Goal: Task Accomplishment & Management: Use online tool/utility

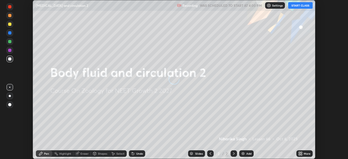
scroll to position [159, 348]
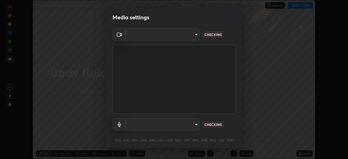
type input "fc38be1871f717ddc8e1b512eadbf63495b763d4820be899b5c927fedf8d93a0"
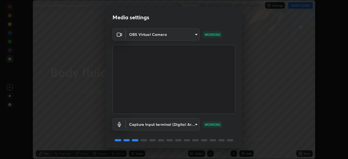
click at [170, 125] on body "Erase all [MEDICAL_DATA] and circulation 2 Recording WAS SCHEDULED TO START AT …" at bounding box center [174, 79] width 348 height 159
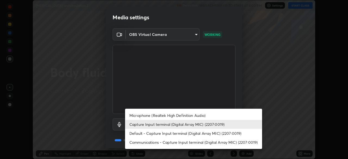
click at [159, 143] on li "Communications - Capture Input terminal (Digital Array MIC) (2207:0019)" at bounding box center [193, 142] width 137 height 9
type input "communications"
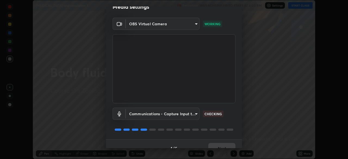
scroll to position [19, 0]
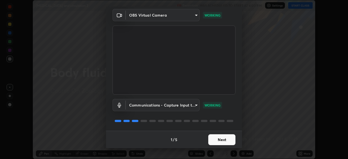
click at [224, 142] on button "Next" at bounding box center [221, 139] width 27 height 11
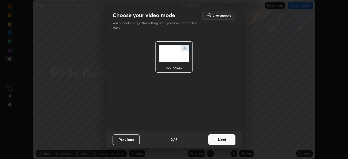
click at [224, 142] on button "Next" at bounding box center [221, 139] width 27 height 11
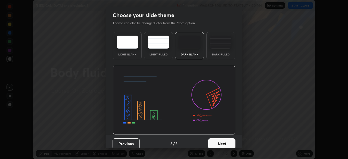
click at [230, 143] on button "Next" at bounding box center [221, 144] width 27 height 11
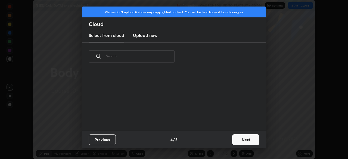
click at [241, 142] on button "Next" at bounding box center [245, 139] width 27 height 11
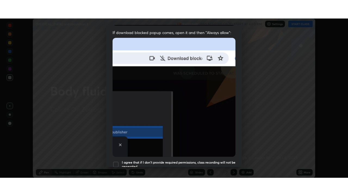
scroll to position [130, 0]
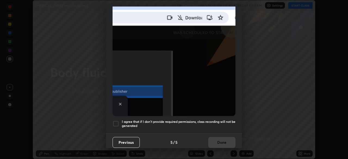
click at [117, 122] on div at bounding box center [116, 124] width 7 height 7
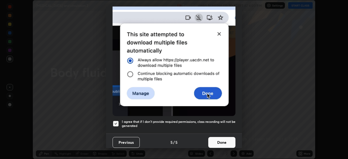
click at [220, 140] on button "Done" at bounding box center [221, 142] width 27 height 11
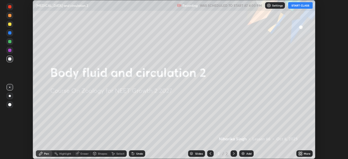
click at [305, 4] on button "START CLASS" at bounding box center [300, 5] width 24 height 7
click at [303, 154] on div "More" at bounding box center [305, 153] width 16 height 7
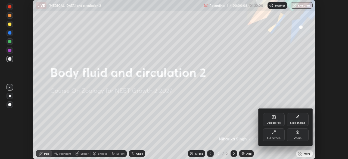
click at [276, 136] on div "Full screen" at bounding box center [274, 134] width 22 height 13
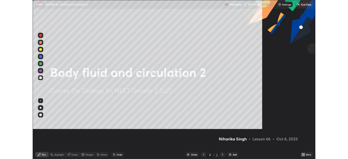
scroll to position [196, 348]
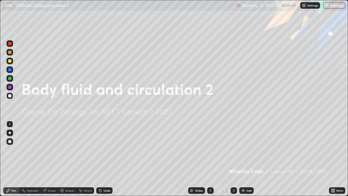
click at [12, 53] on div at bounding box center [10, 52] width 7 height 7
click at [8, 62] on div at bounding box center [9, 60] width 3 height 3
click at [11, 80] on div at bounding box center [9, 78] width 3 height 3
click at [8, 84] on div at bounding box center [10, 87] width 7 height 7
click at [10, 60] on div at bounding box center [9, 60] width 3 height 3
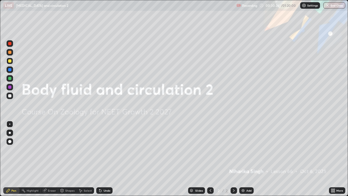
click at [50, 159] on div "Eraser" at bounding box center [52, 190] width 8 height 3
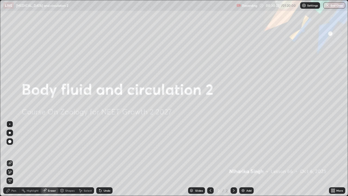
click at [9, 159] on span "Erase all" at bounding box center [10, 180] width 6 height 3
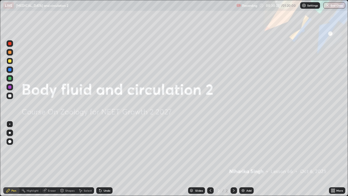
click at [10, 159] on icon at bounding box center [8, 190] width 4 height 4
click at [10, 54] on div at bounding box center [9, 52] width 3 height 3
click at [50, 159] on div "Eraser" at bounding box center [52, 190] width 8 height 3
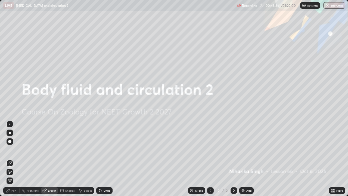
click at [8, 159] on span "Erase all" at bounding box center [10, 180] width 6 height 3
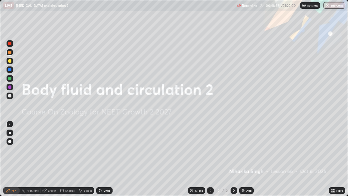
click at [10, 60] on div at bounding box center [9, 60] width 3 height 3
click at [10, 53] on div at bounding box center [9, 52] width 3 height 3
click at [11, 54] on div at bounding box center [10, 52] width 7 height 7
click at [55, 159] on div "Eraser" at bounding box center [52, 190] width 8 height 3
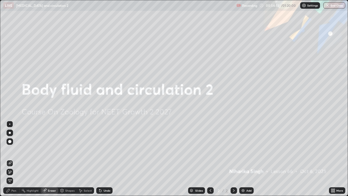
click at [14, 159] on div "Pen" at bounding box center [13, 190] width 5 height 3
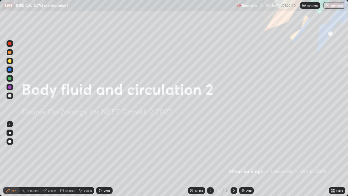
click at [9, 78] on div at bounding box center [9, 78] width 3 height 3
click at [332, 159] on icon at bounding box center [332, 191] width 1 height 1
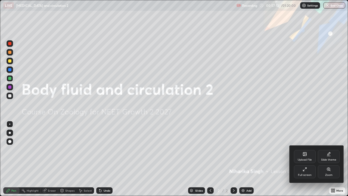
click at [304, 159] on div "Full screen" at bounding box center [305, 171] width 22 height 13
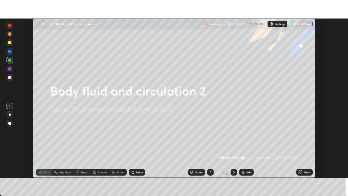
scroll to position [27055, 26865]
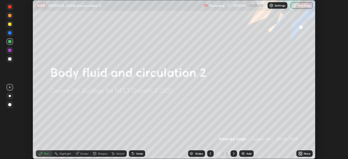
click at [307, 154] on div "More" at bounding box center [307, 153] width 7 height 3
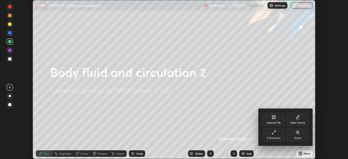
click at [278, 135] on div "Full screen" at bounding box center [274, 134] width 22 height 13
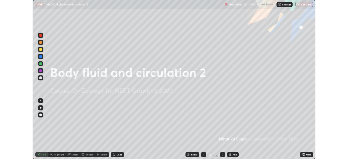
scroll to position [196, 348]
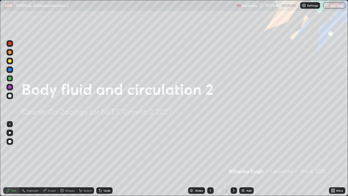
click at [11, 88] on div at bounding box center [9, 86] width 3 height 3
click at [339, 159] on div "More" at bounding box center [340, 190] width 7 height 3
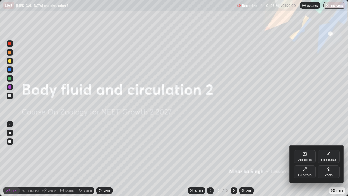
click at [303, 159] on icon at bounding box center [303, 170] width 1 height 1
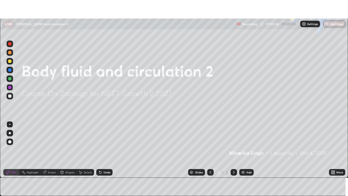
scroll to position [27055, 26865]
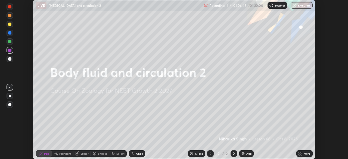
click at [307, 155] on div "More" at bounding box center [307, 153] width 7 height 3
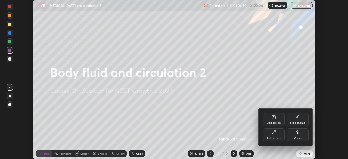
click at [277, 137] on div "Full screen" at bounding box center [274, 138] width 14 height 3
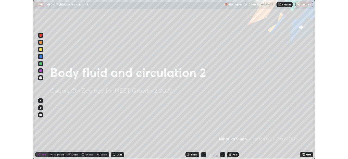
scroll to position [196, 348]
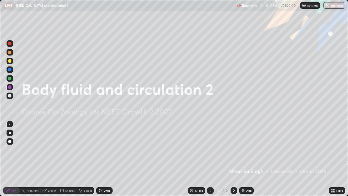
click at [247, 159] on div "Add" at bounding box center [249, 190] width 5 height 3
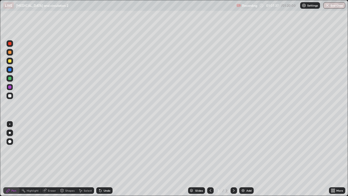
click at [13, 61] on div at bounding box center [10, 61] width 7 height 7
click at [11, 97] on div at bounding box center [9, 95] width 3 height 3
click at [334, 159] on icon at bounding box center [334, 189] width 1 height 1
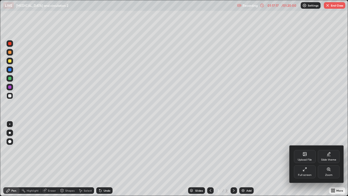
click at [308, 159] on div "Full screen" at bounding box center [305, 171] width 22 height 13
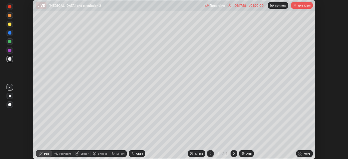
scroll to position [27055, 26865]
